Goal: Find specific fact: Find specific fact

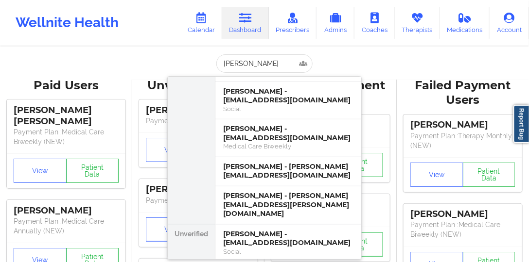
scroll to position [139, 0]
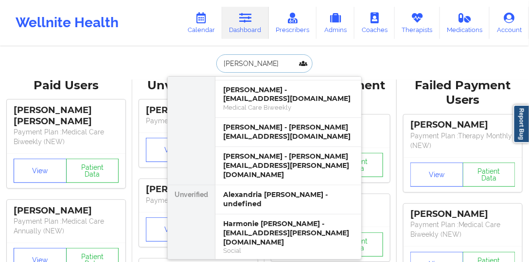
paste input "[PERSON_NAME] [PERSON_NAME]"
type input "[PERSON_NAME] [PERSON_NAME]"
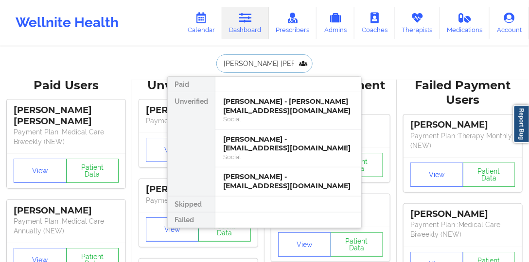
scroll to position [0, 0]
click at [267, 152] on div "[PERSON_NAME] - [EMAIL_ADDRESS][DOMAIN_NAME]" at bounding box center [288, 144] width 130 height 18
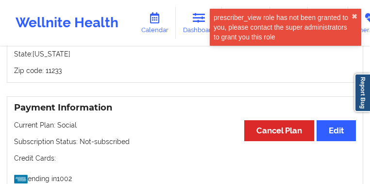
scroll to position [787, 0]
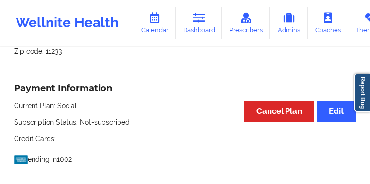
drag, startPoint x: 0, startPoint y: 89, endPoint x: 59, endPoint y: 35, distance: 80.1
click at [176, 17] on link "Dashboard" at bounding box center [199, 23] width 47 height 32
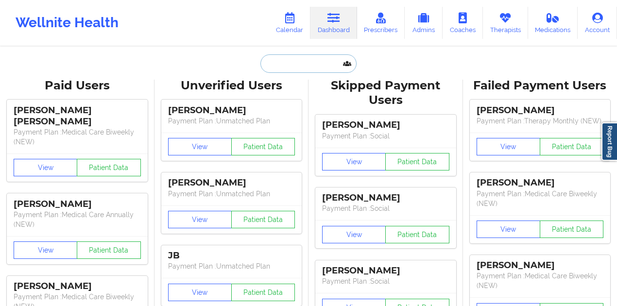
click at [285, 61] on input "text" at bounding box center [309, 63] width 96 height 18
paste input "[EMAIL_ADDRESS][DOMAIN_NAME]"
type input "[EMAIL_ADDRESS][DOMAIN_NAME]"
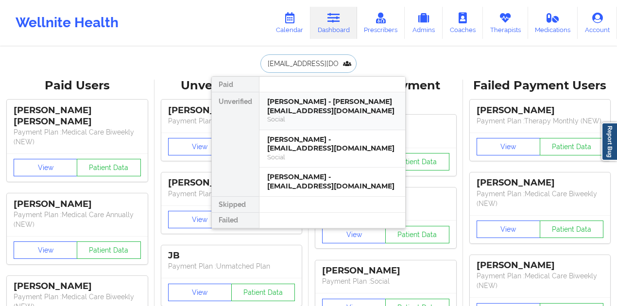
click at [311, 107] on div "[PERSON_NAME] - [PERSON_NAME][EMAIL_ADDRESS][DOMAIN_NAME]" at bounding box center [332, 106] width 130 height 18
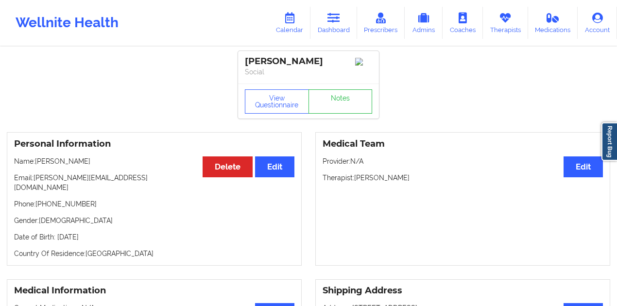
drag, startPoint x: 321, startPoint y: 30, endPoint x: 323, endPoint y: 42, distance: 11.8
click at [321, 30] on link "Dashboard" at bounding box center [334, 23] width 47 height 32
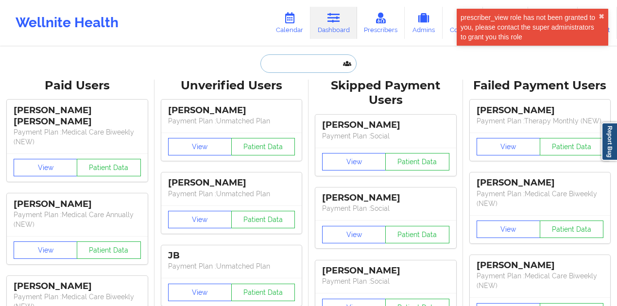
click at [307, 62] on input "text" at bounding box center [309, 63] width 96 height 18
paste input "[EMAIL_ADDRESS][DOMAIN_NAME]"
type input "[EMAIL_ADDRESS][DOMAIN_NAME]"
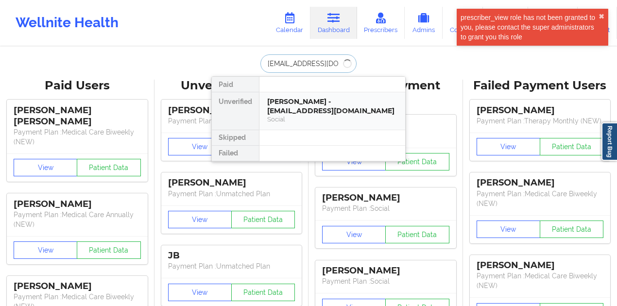
click at [309, 98] on div "[PERSON_NAME] - [EMAIL_ADDRESS][DOMAIN_NAME]" at bounding box center [332, 106] width 130 height 18
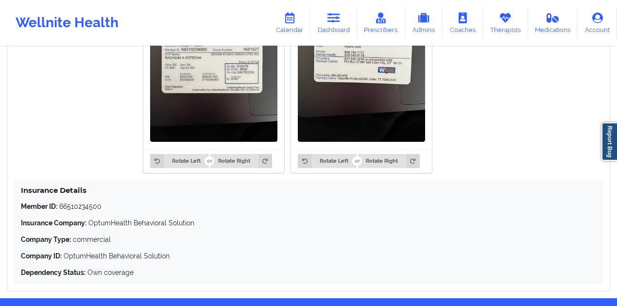
scroll to position [741, 0]
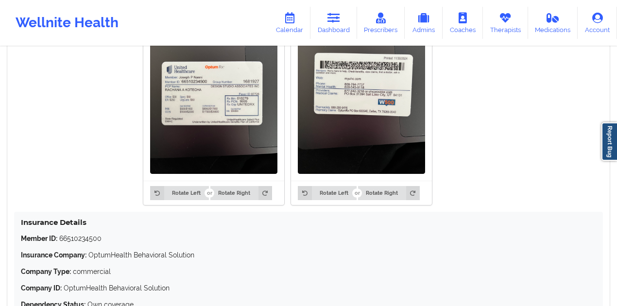
click at [92, 241] on p "Member ID: 66510234500" at bounding box center [309, 239] width 576 height 10
copy p "66510234500"
click at [346, 33] on link "Dashboard" at bounding box center [334, 23] width 47 height 32
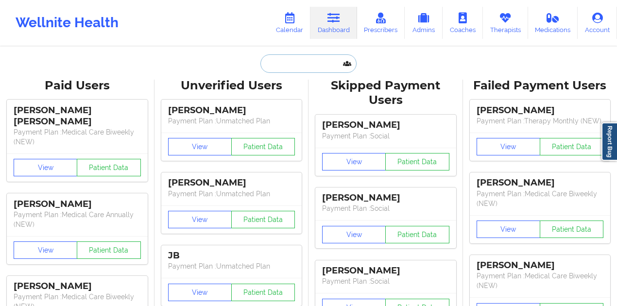
click at [301, 69] on input "text" at bounding box center [309, 63] width 96 height 18
paste input "[PERSON_NAME]"
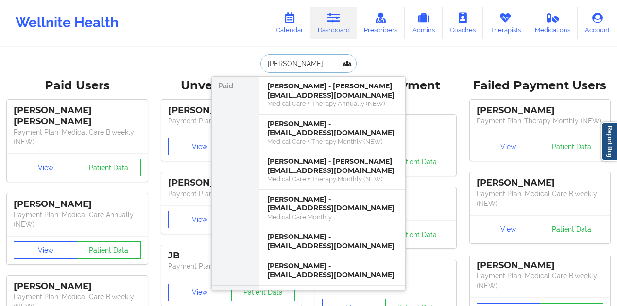
paste input "[PERSON_NAME]"
type input "[PERSON_NAME]"
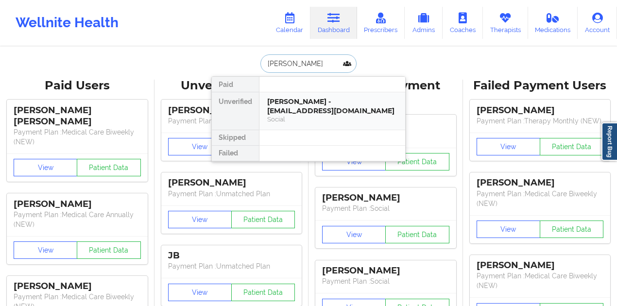
click at [280, 99] on div "[PERSON_NAME] - [EMAIL_ADDRESS][DOMAIN_NAME]" at bounding box center [332, 106] width 130 height 18
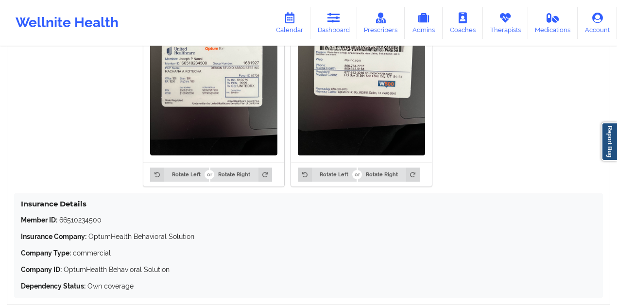
scroll to position [805, 0]
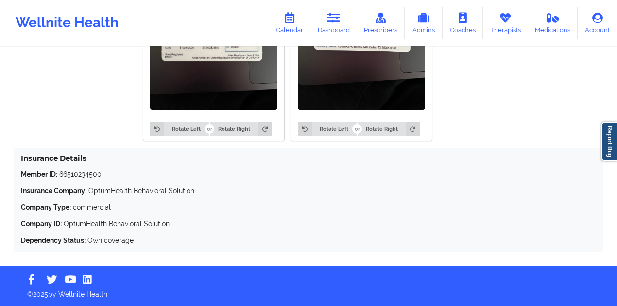
click at [73, 176] on p "Member ID: 66510234500" at bounding box center [309, 175] width 576 height 10
copy p "66510234500"
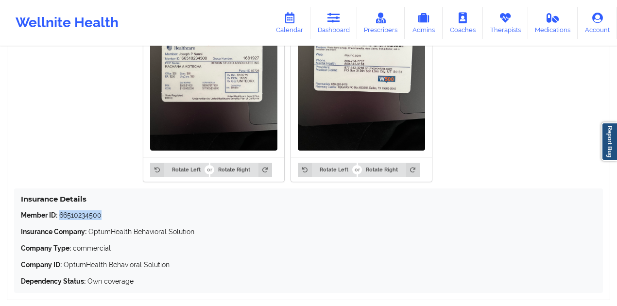
scroll to position [708, 0]
